Goal: Task Accomplishment & Management: Use online tool/utility

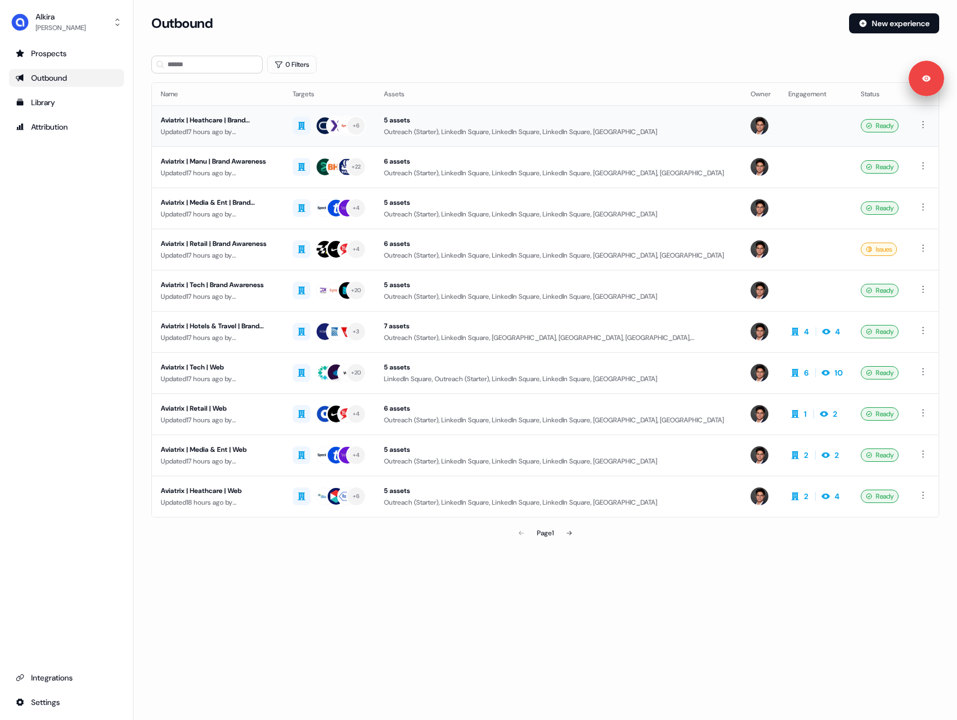
click at [270, 128] on div "Updated 17 hours ago by [PERSON_NAME]" at bounding box center [218, 131] width 114 height 11
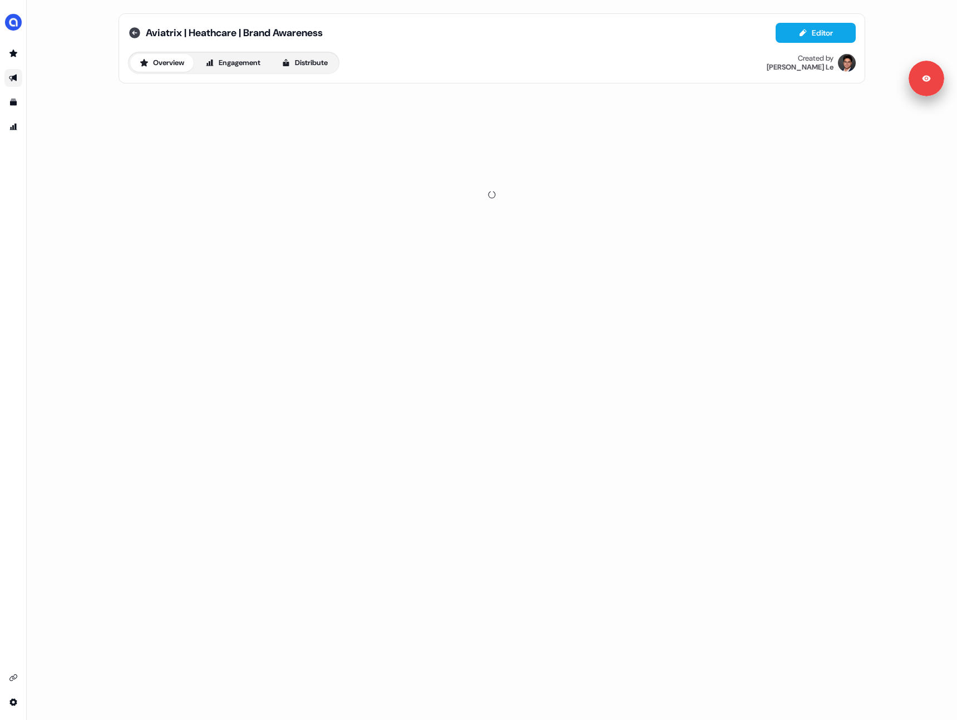
click at [137, 31] on icon at bounding box center [134, 32] width 11 height 11
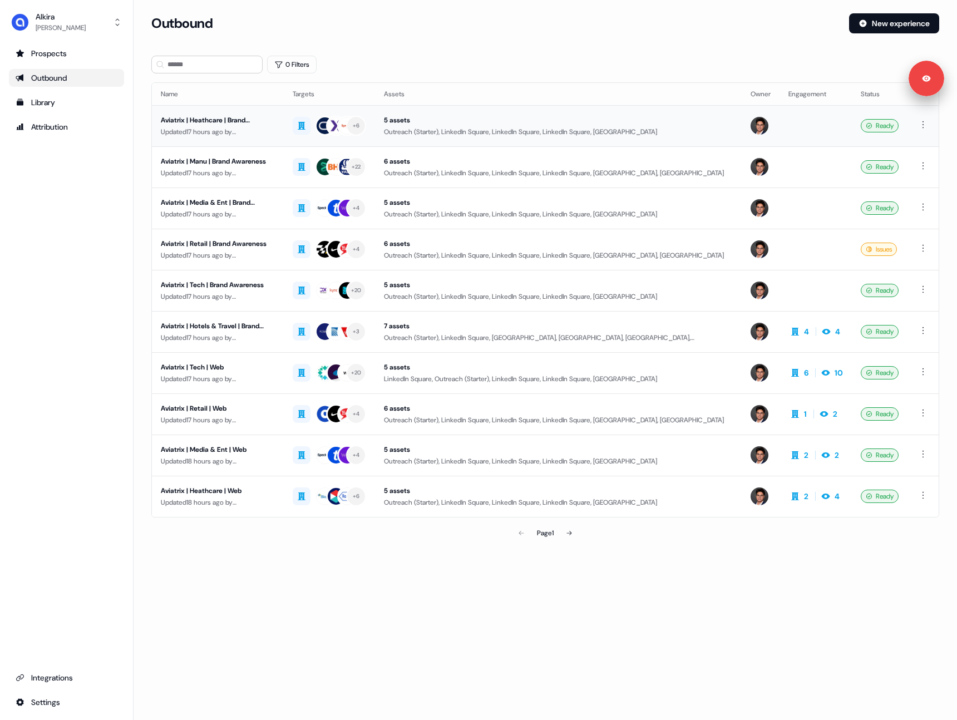
click at [233, 124] on div "Aviatrix | Heathcare | Brand Awareness" at bounding box center [218, 120] width 114 height 11
click at [141, 237] on section "Loading... Outbound New experience 0 Filters Name Targets Assets Owner Engageme…" at bounding box center [546, 294] width 824 height 562
click at [234, 131] on div "Updated 17 hours ago by [PERSON_NAME]" at bounding box center [218, 131] width 114 height 11
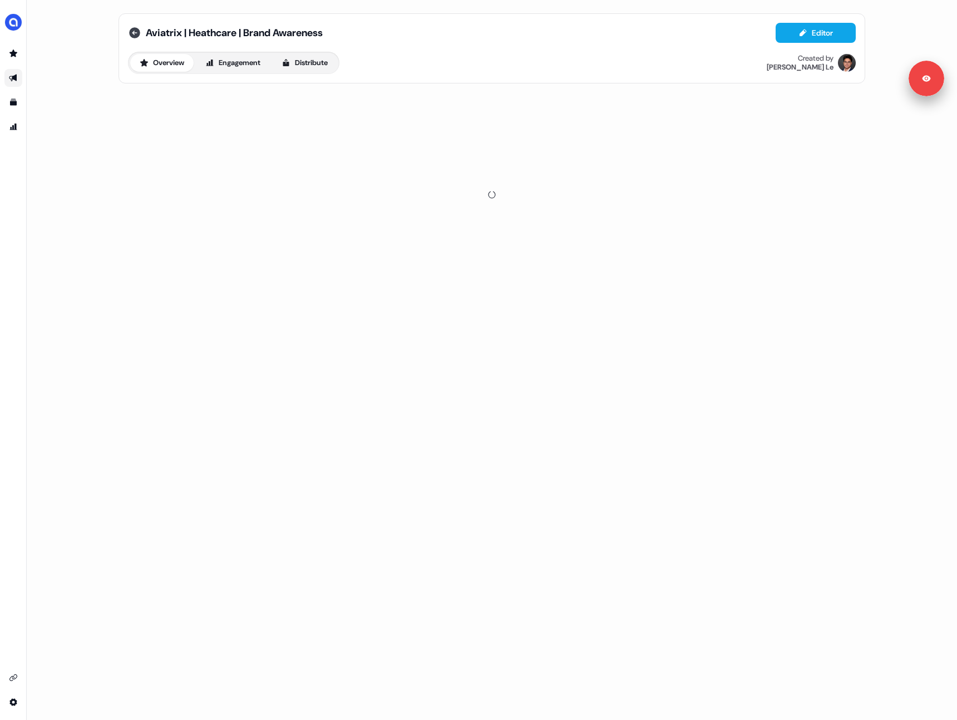
click at [136, 31] on icon at bounding box center [134, 32] width 11 height 11
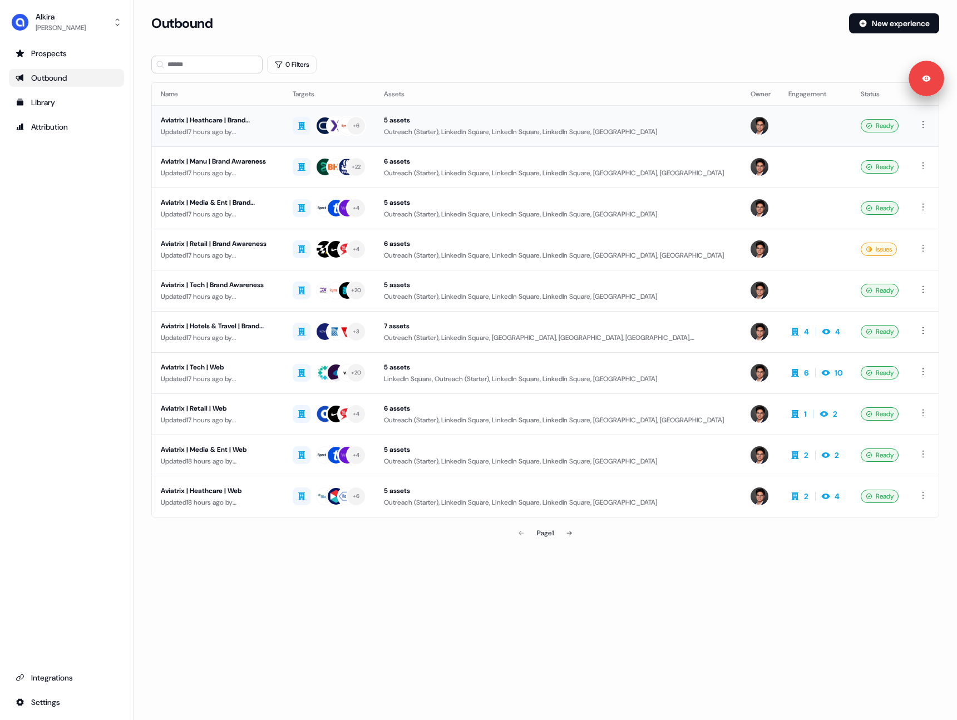
click at [260, 121] on div "Aviatrix | Heathcare | Brand Awareness" at bounding box center [218, 120] width 114 height 11
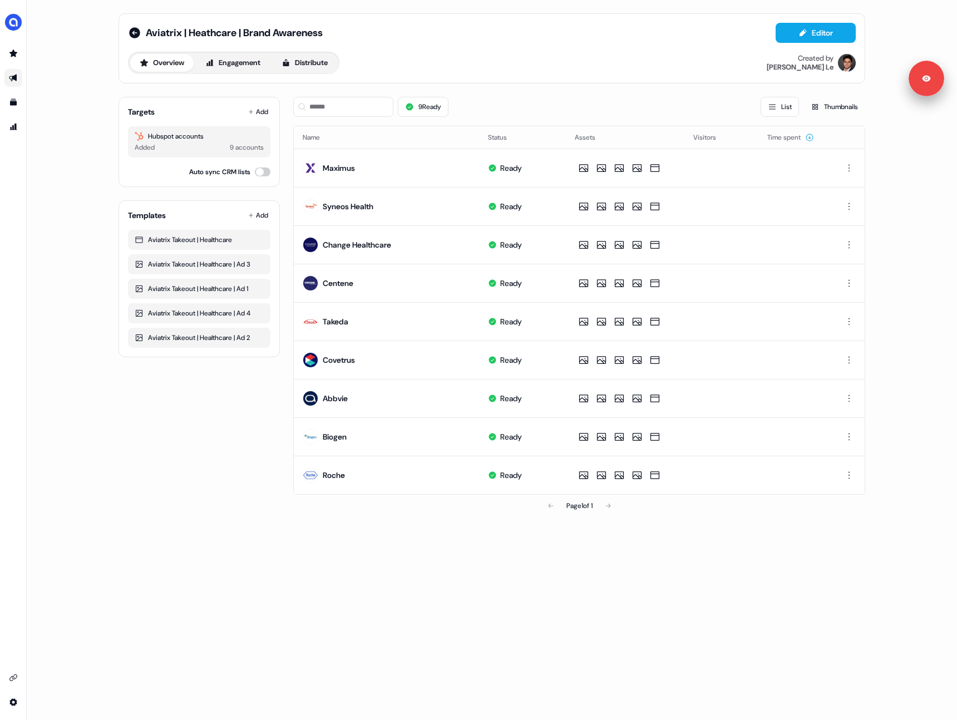
drag, startPoint x: 333, startPoint y: 61, endPoint x: 306, endPoint y: 72, distance: 28.7
click at [332, 61] on button "Distribute" at bounding box center [304, 63] width 65 height 18
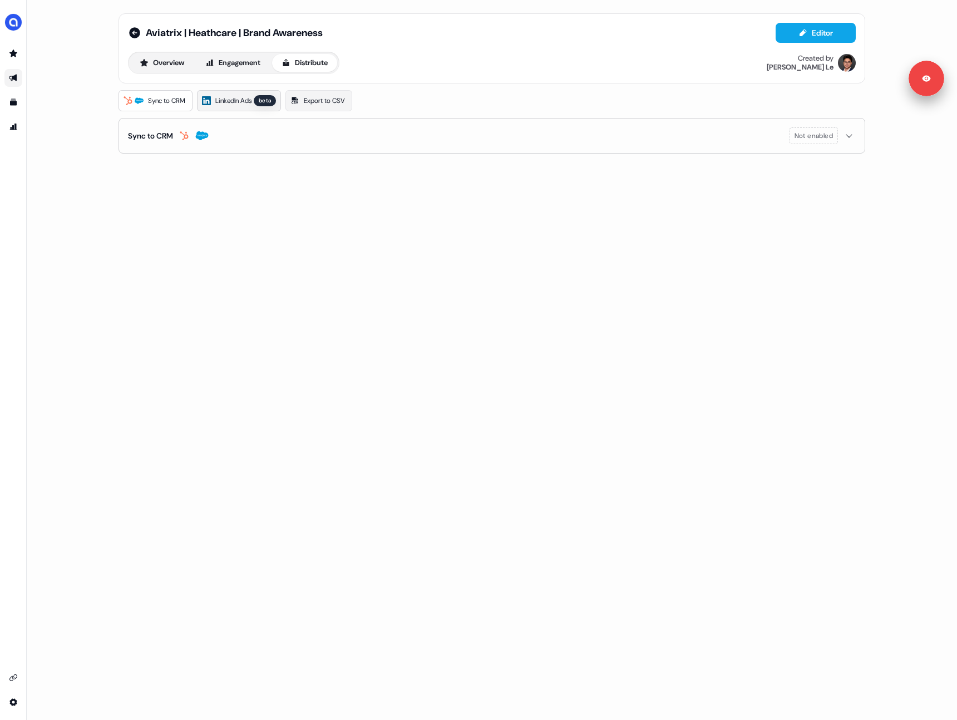
click at [237, 100] on span "LinkedIn Ads" at bounding box center [233, 100] width 36 height 11
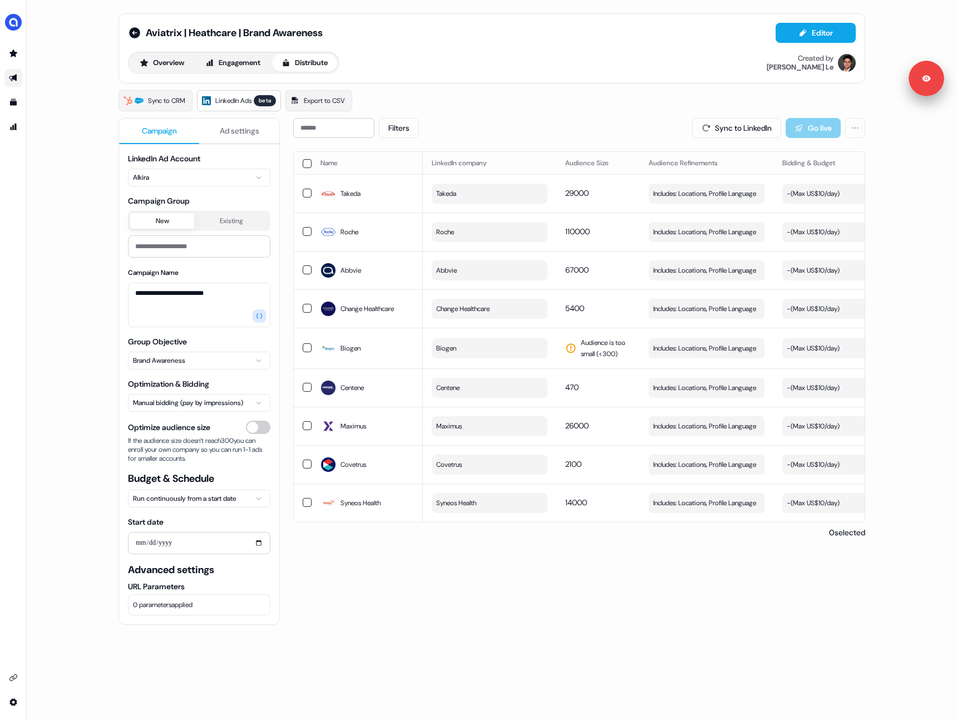
click at [239, 101] on span "LinkedIn Ads" at bounding box center [233, 100] width 36 height 11
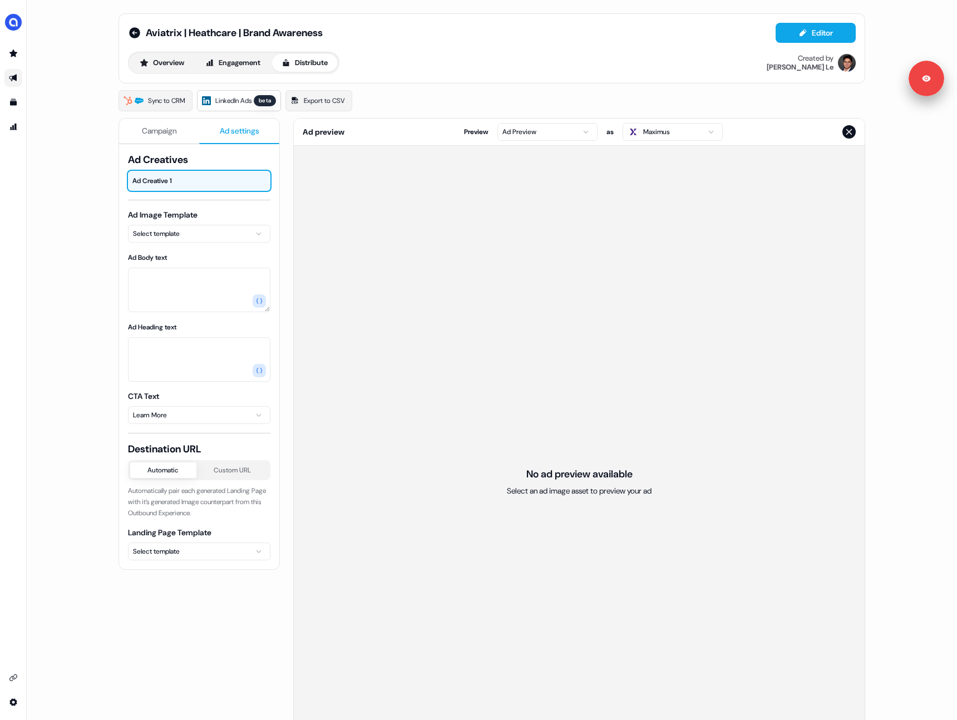
click at [233, 134] on span "Ad settings" at bounding box center [240, 130] width 40 height 11
click at [163, 135] on span "Campaign" at bounding box center [159, 130] width 35 height 11
click at [234, 130] on span "Ad settings" at bounding box center [240, 130] width 40 height 11
drag, startPoint x: 199, startPoint y: 180, endPoint x: 197, endPoint y: 221, distance: 40.7
click at [200, 180] on div at bounding box center [217, 181] width 35 height 20
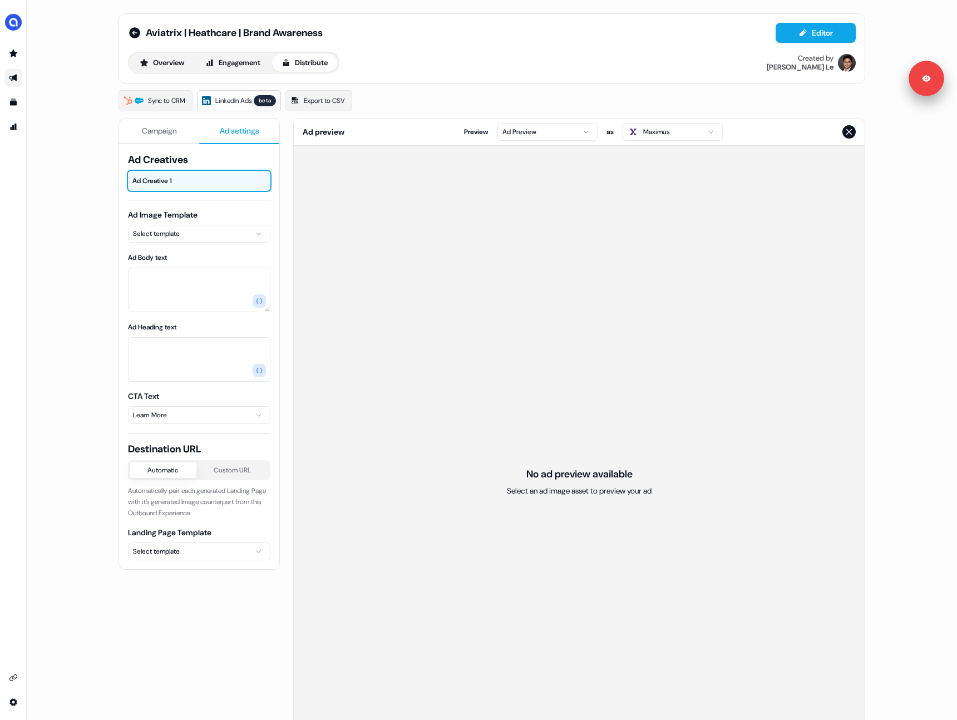
click at [198, 238] on html "For the best experience switch devices to a bigger screen. Go to Userled.io Avi…" at bounding box center [478, 360] width 957 height 720
click at [79, 194] on html "For the best experience switch devices to a bigger screen. Go to Userled.io Avi…" at bounding box center [478, 360] width 957 height 720
click at [407, 64] on div "Overview Engagement Distribute Created by Hugh Le" at bounding box center [492, 63] width 728 height 22
drag, startPoint x: 87, startPoint y: 145, endPoint x: 79, endPoint y: 145, distance: 7.8
click at [86, 145] on div "Aviatrix | Heathcare | Brand Awareness Editor Overview Engagement Distribute Cr…" at bounding box center [492, 360] width 930 height 720
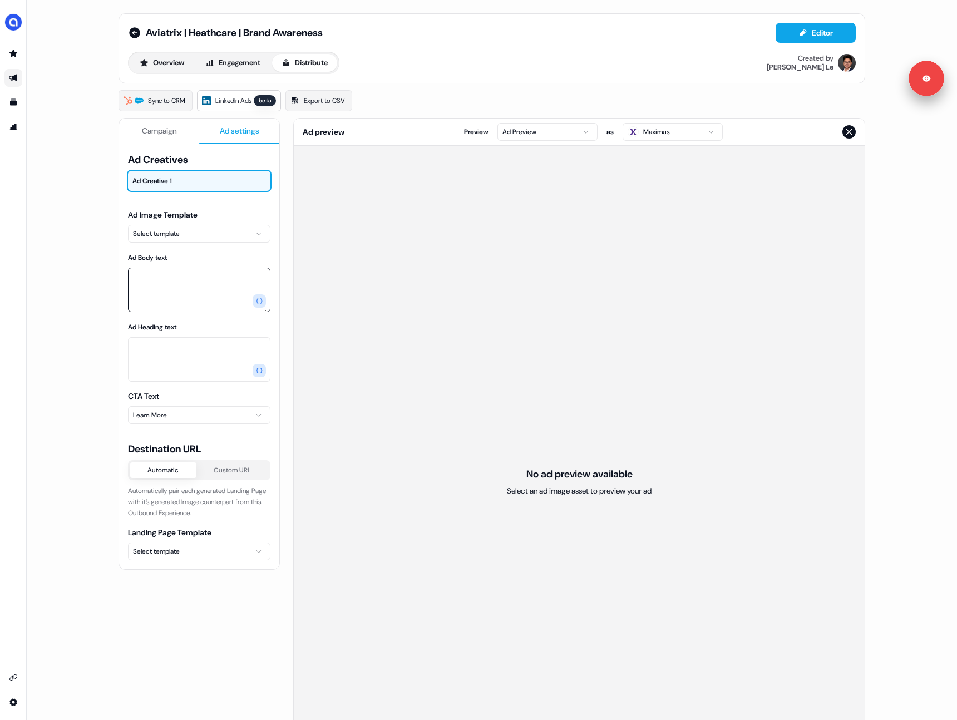
click at [174, 284] on textarea "Ad Body text" at bounding box center [199, 290] width 142 height 45
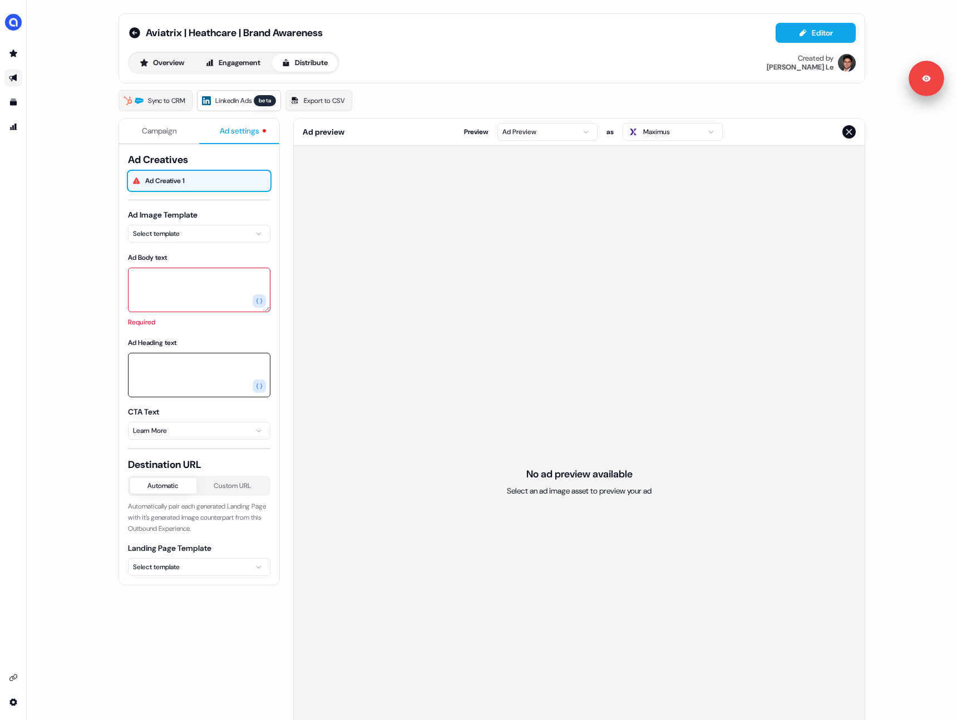
click at [159, 353] on textarea "Ad Heading text" at bounding box center [199, 375] width 142 height 45
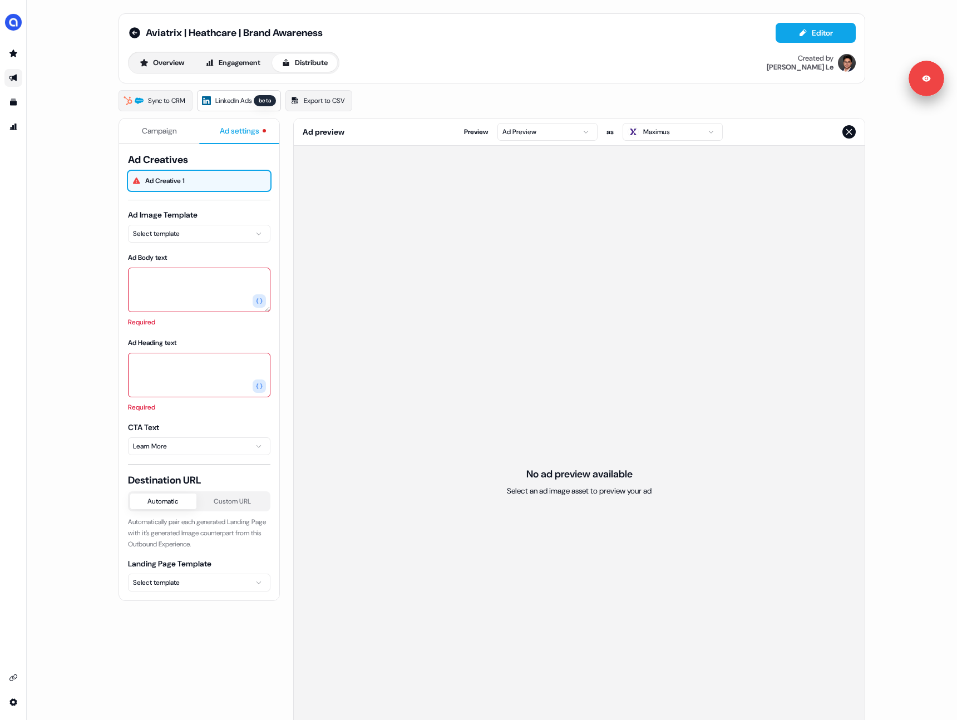
click at [161, 274] on textarea "Ad Body text" at bounding box center [199, 290] width 142 height 45
click at [154, 364] on textarea "Ad Heading text" at bounding box center [199, 375] width 142 height 45
click at [169, 241] on html "For the best experience switch devices to a bigger screen. Go to Userled.io Avi…" at bounding box center [478, 360] width 957 height 720
click at [80, 205] on html "For the best experience switch devices to a bigger screen. Go to Userled.io Avi…" at bounding box center [478, 360] width 957 height 720
click at [185, 235] on html "For the best experience switch devices to a bigger screen. Go to Userled.io Avi…" at bounding box center [478, 360] width 957 height 720
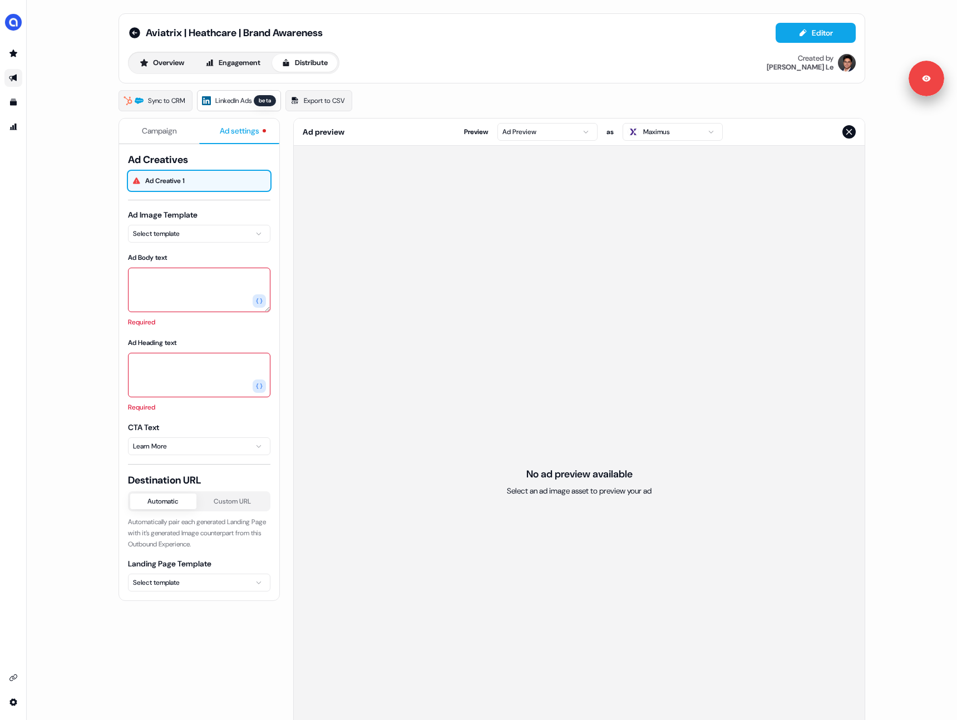
click at [205, 198] on html "For the best experience switch devices to a bigger screen. Go to Userled.io Avi…" at bounding box center [478, 360] width 957 height 720
click at [170, 282] on textarea "Ad Body text" at bounding box center [199, 290] width 142 height 45
click at [173, 372] on textarea "Ad Heading text" at bounding box center [199, 375] width 142 height 45
click at [169, 233] on html "For the best experience switch devices to a bigger screen. Go to Userled.io Avi…" at bounding box center [478, 360] width 957 height 720
click at [76, 231] on html "For the best experience switch devices to a bigger screen. Go to Userled.io Avi…" at bounding box center [478, 360] width 957 height 720
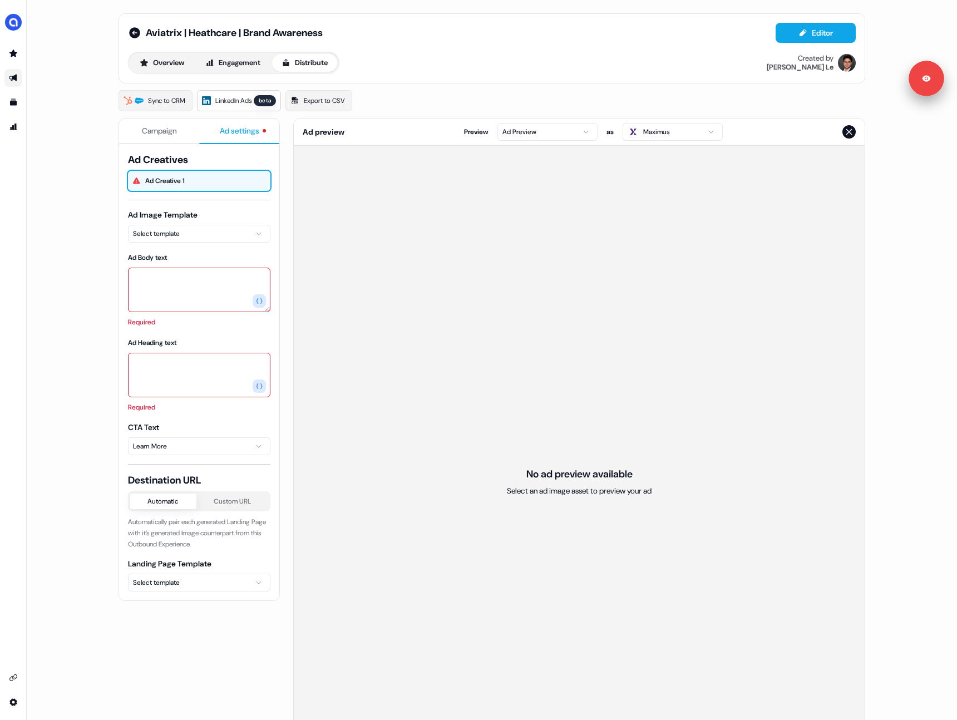
click at [90, 203] on div "Aviatrix | Heathcare | Brand Awareness Editor Overview Engagement Distribute Cr…" at bounding box center [492, 360] width 930 height 720
click at [83, 201] on div "Aviatrix | Heathcare | Brand Awareness Editor Overview Engagement Distribute Cr…" at bounding box center [492, 360] width 930 height 720
click at [131, 30] on icon at bounding box center [134, 32] width 11 height 11
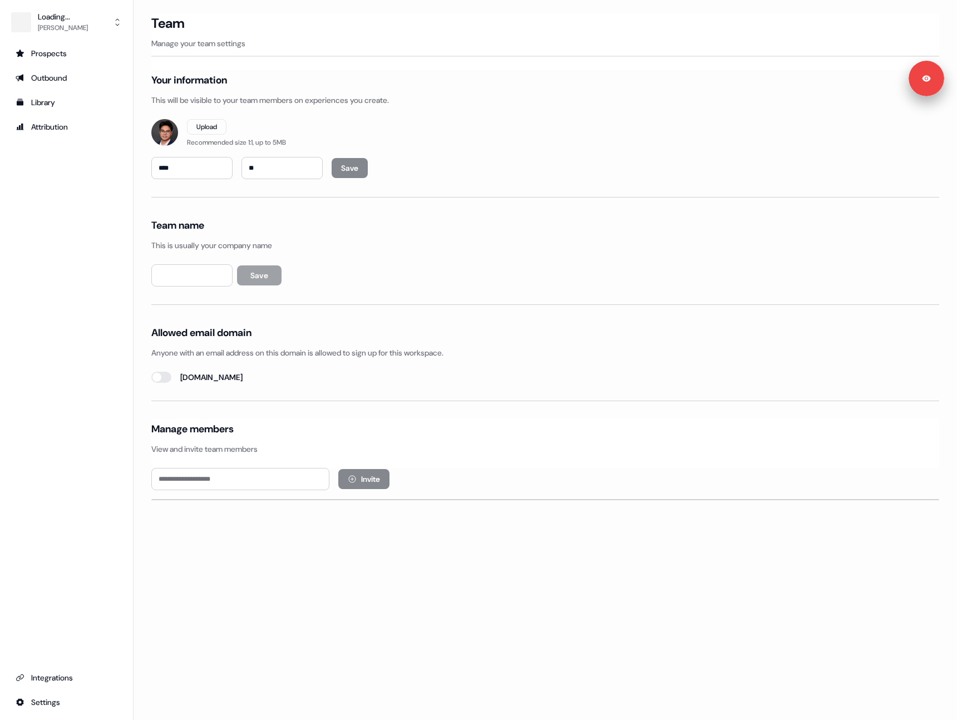
type input "**********"
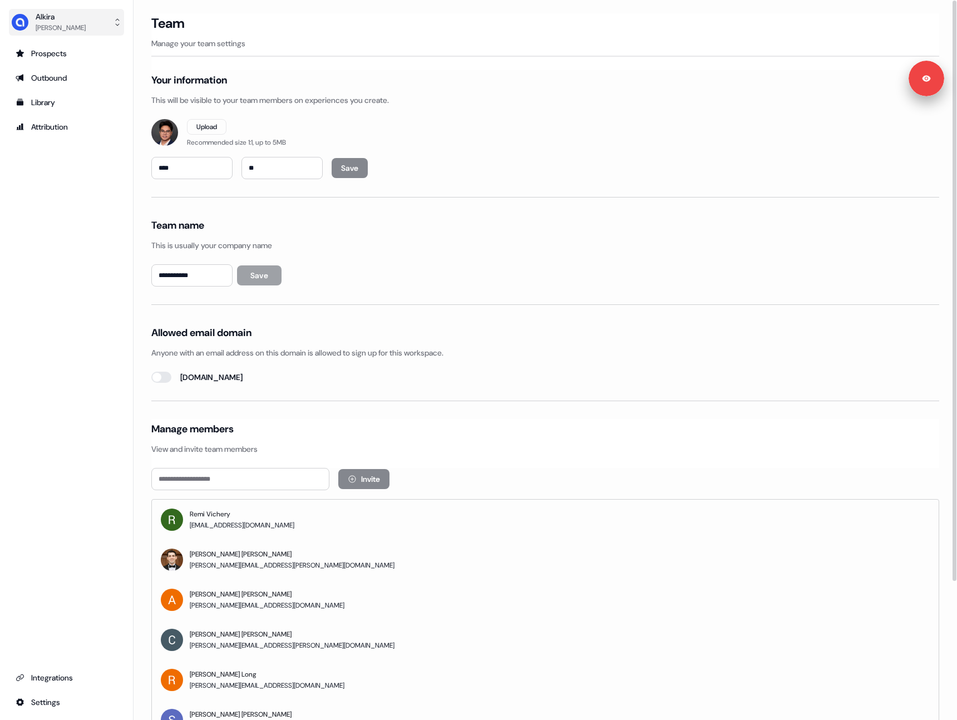
click at [47, 26] on div "[PERSON_NAME]" at bounding box center [61, 27] width 50 height 11
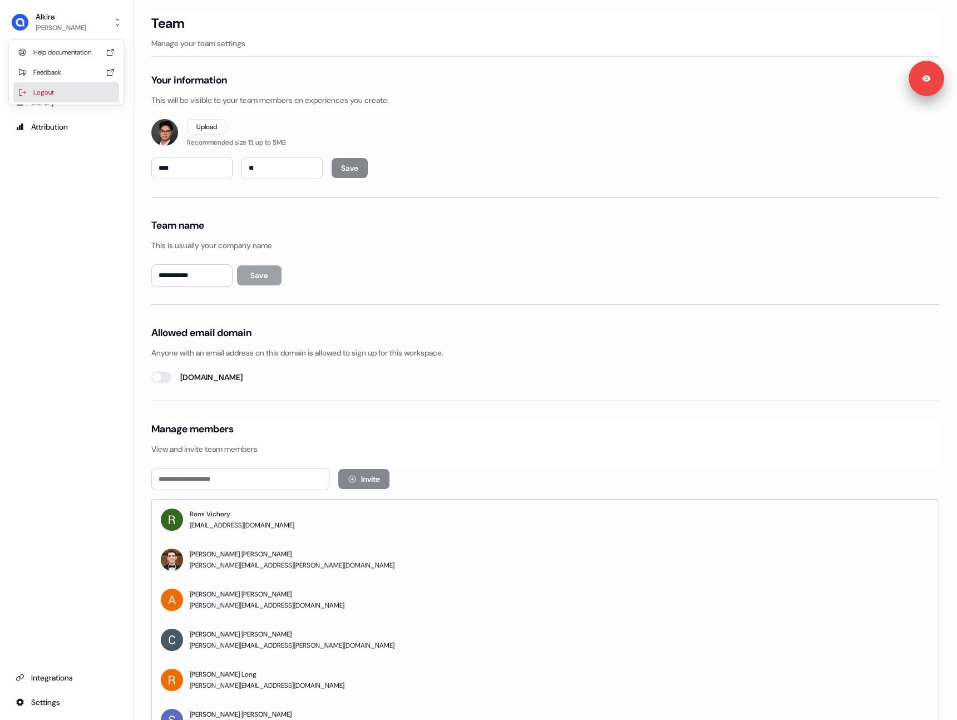
click at [63, 87] on div "Logout" at bounding box center [66, 92] width 106 height 20
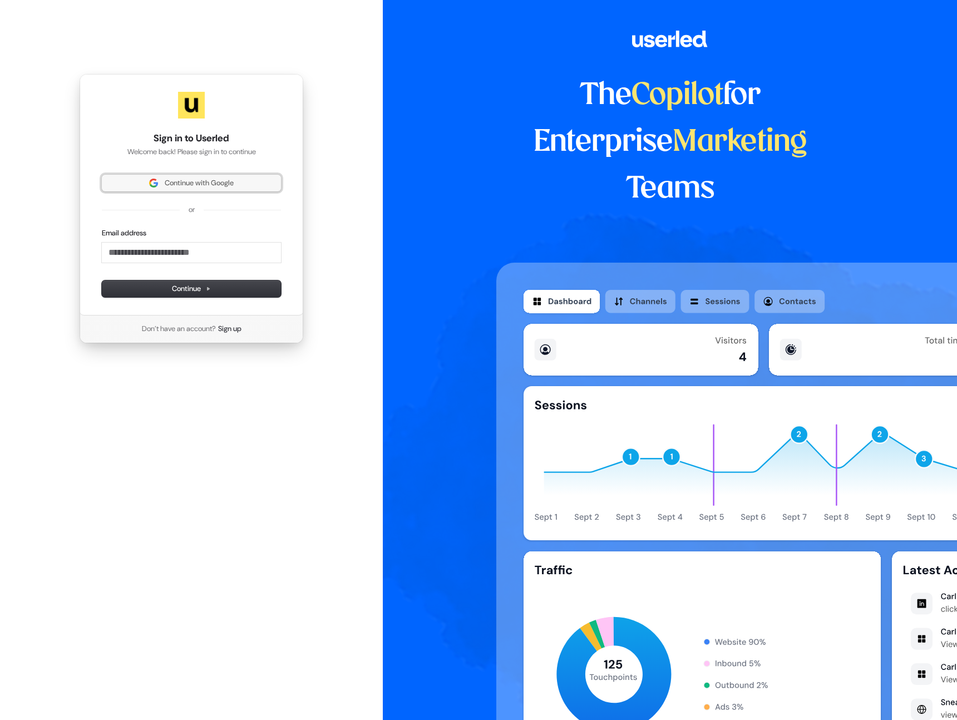
drag, startPoint x: 205, startPoint y: 188, endPoint x: 218, endPoint y: 199, distance: 16.5
click at [205, 186] on span "Continue with Google" at bounding box center [199, 183] width 69 height 10
